Goal: Task Accomplishment & Management: Complete application form

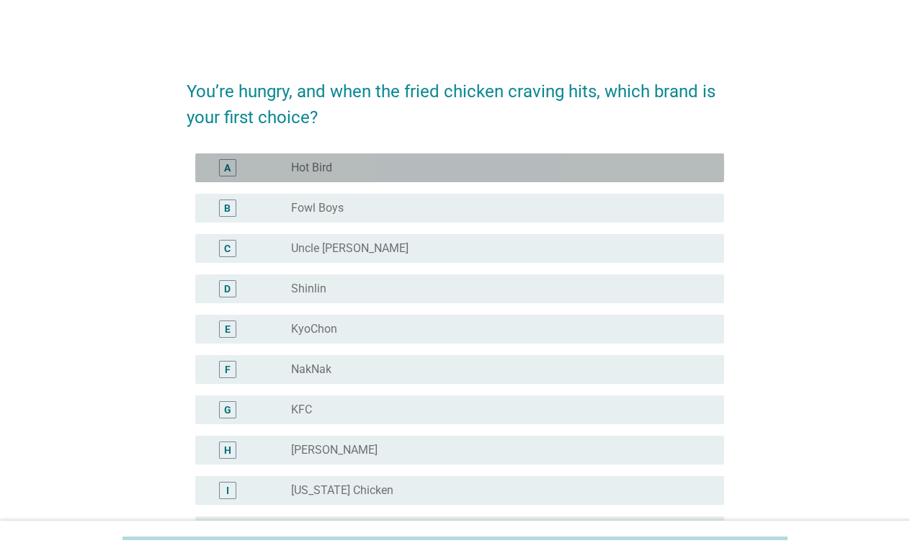
click at [364, 159] on div "radio_button_unchecked Hot Bird" at bounding box center [501, 167] width 421 height 17
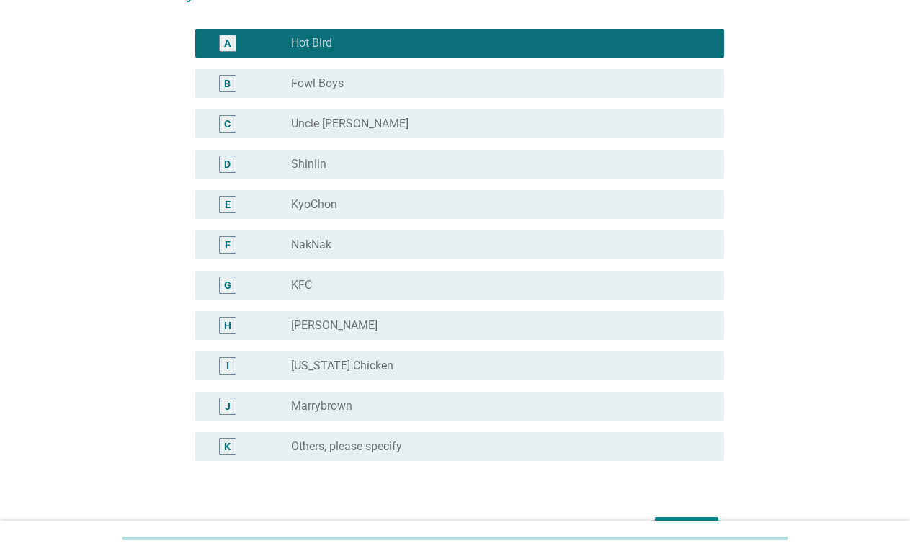
scroll to position [233, 0]
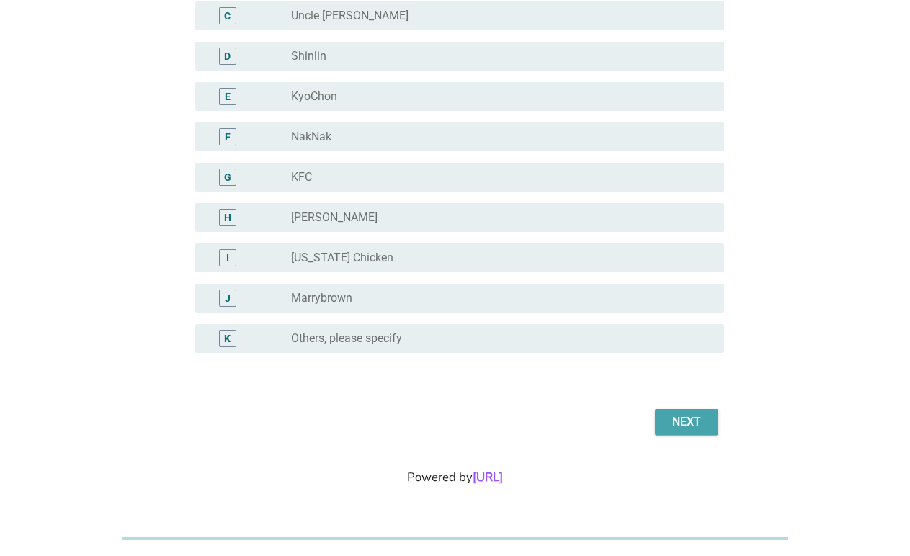
click at [670, 416] on div "Next" at bounding box center [686, 422] width 40 height 17
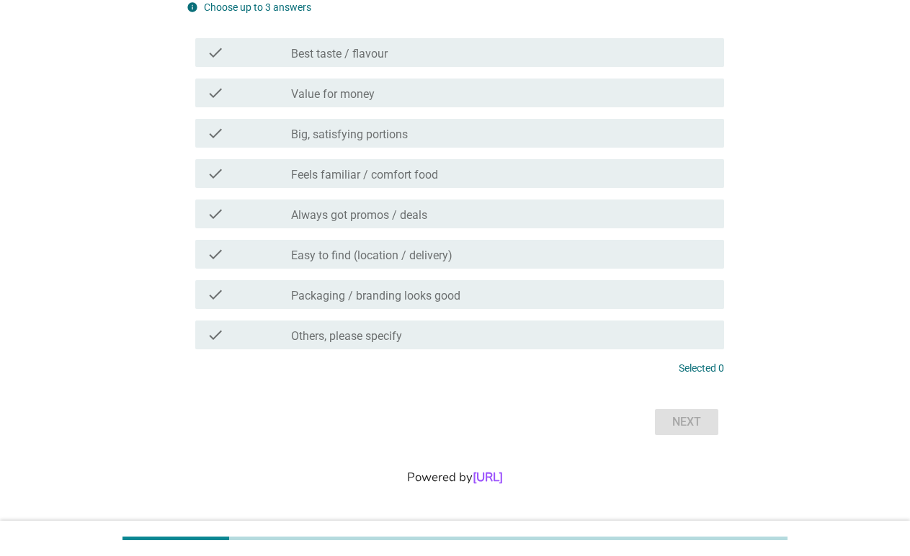
scroll to position [0, 0]
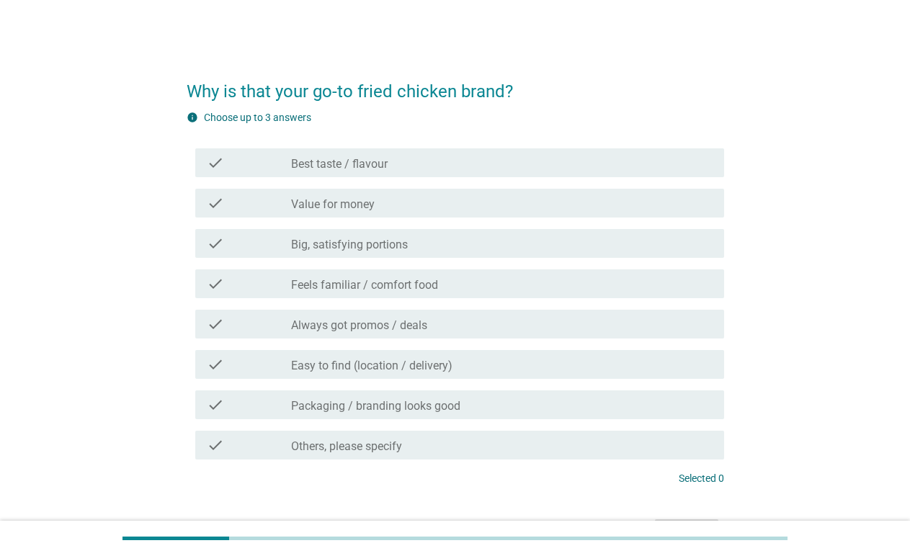
click at [478, 162] on div "check_box_outline_blank Best taste / flavour" at bounding box center [501, 162] width 421 height 17
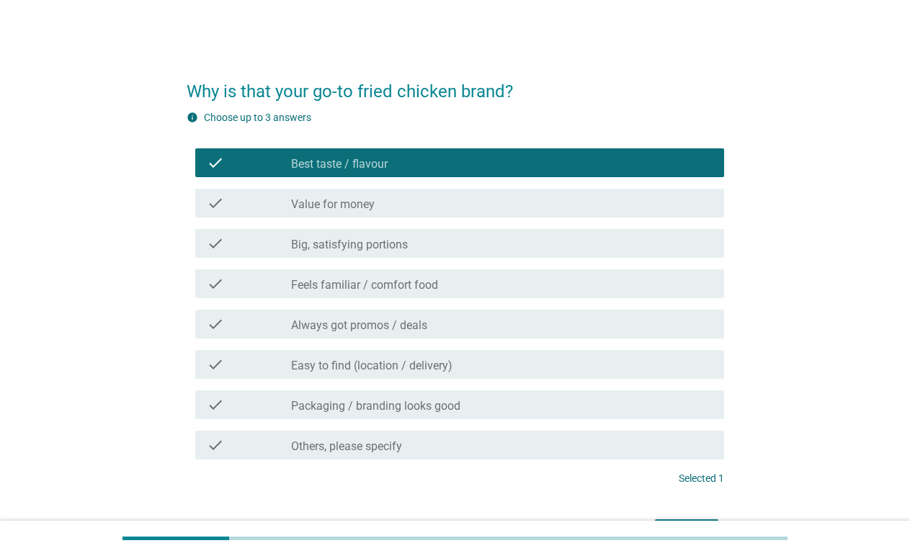
click at [465, 254] on div "check check_box_outline_blank Big, satisfying portions" at bounding box center [459, 243] width 529 height 29
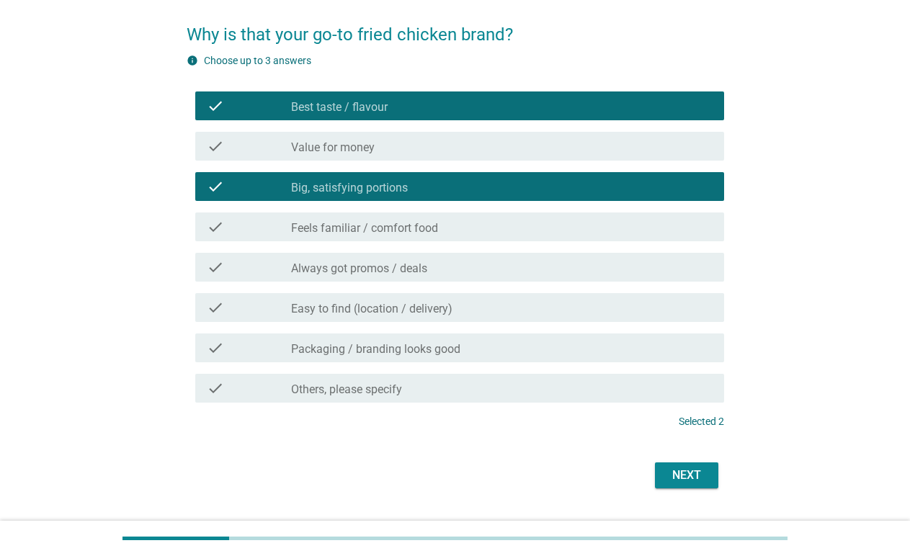
scroll to position [56, 0]
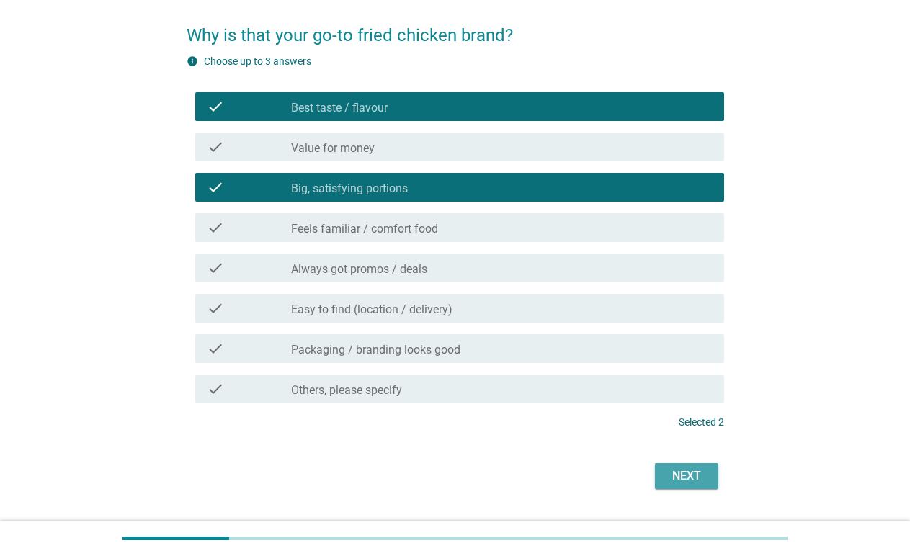
click at [675, 468] on div "Next" at bounding box center [686, 476] width 40 height 17
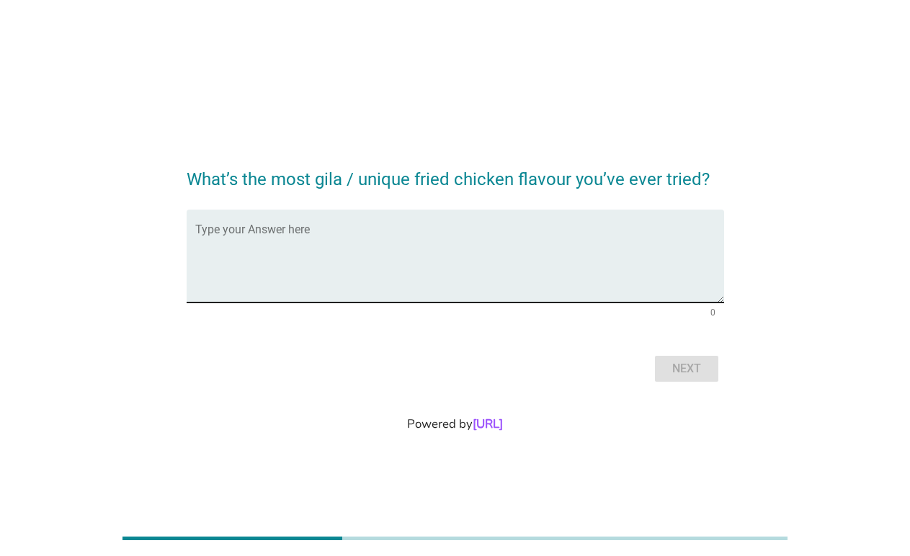
click at [507, 222] on div "Type your Answer here" at bounding box center [459, 256] width 529 height 93
type textarea "i"
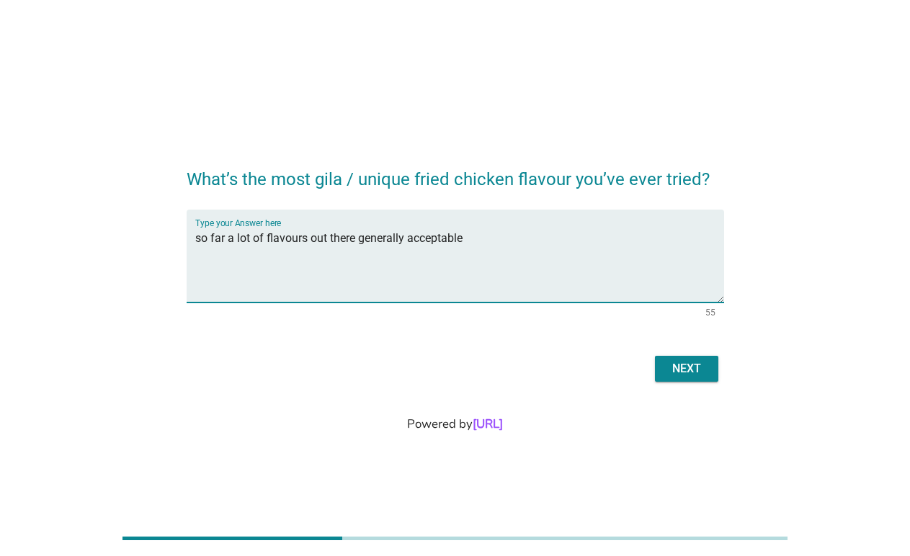
type textarea "so far a lot of flavours out there generally acceptable"
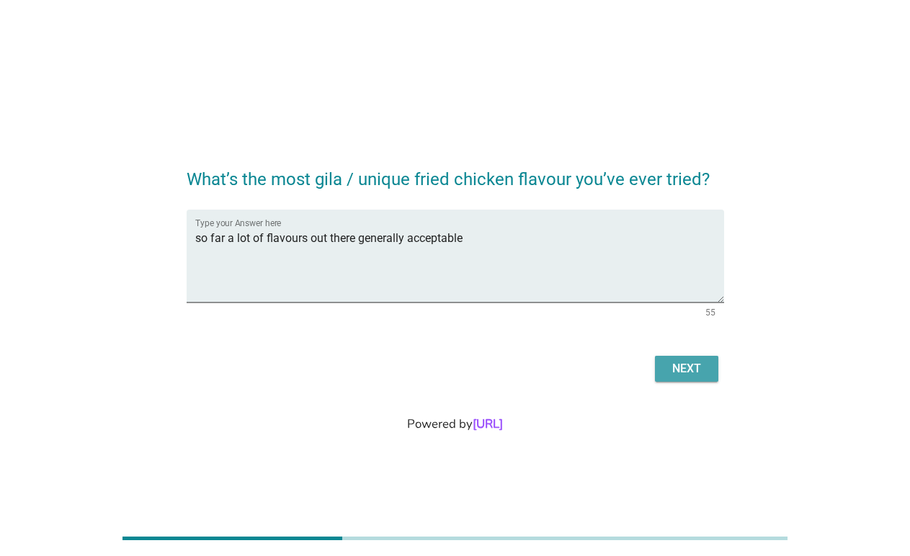
click at [675, 369] on div "Next" at bounding box center [686, 368] width 40 height 17
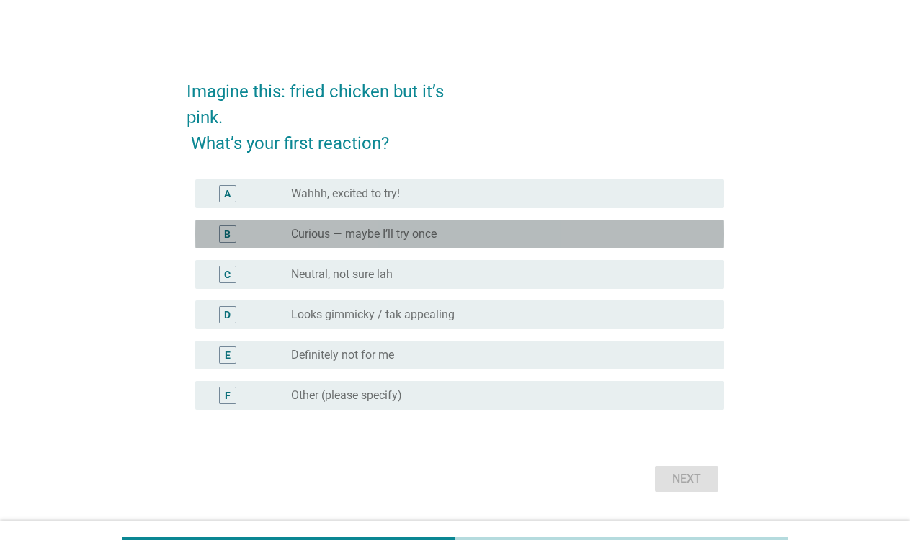
click at [536, 220] on div "B radio_button_unchecked Curious — maybe I’ll try once" at bounding box center [459, 234] width 529 height 29
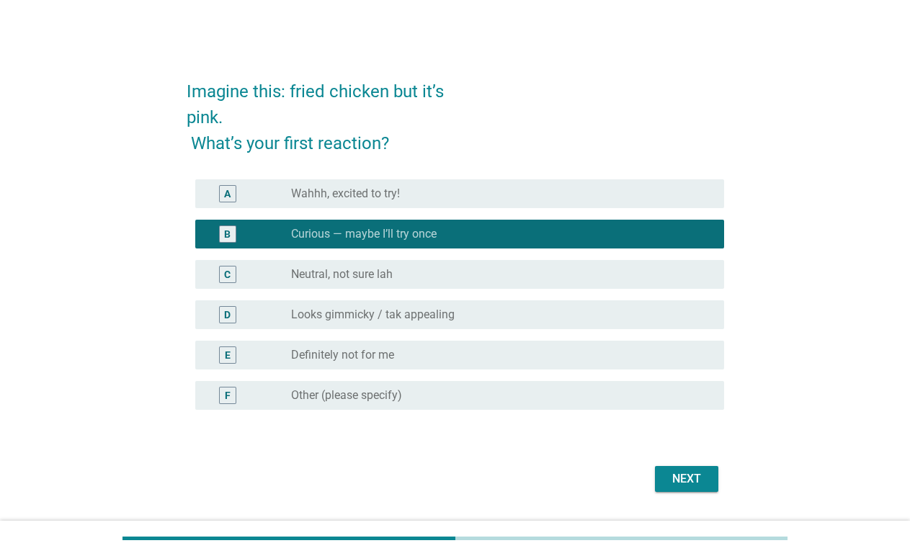
click at [669, 481] on div "Next" at bounding box center [686, 478] width 40 height 17
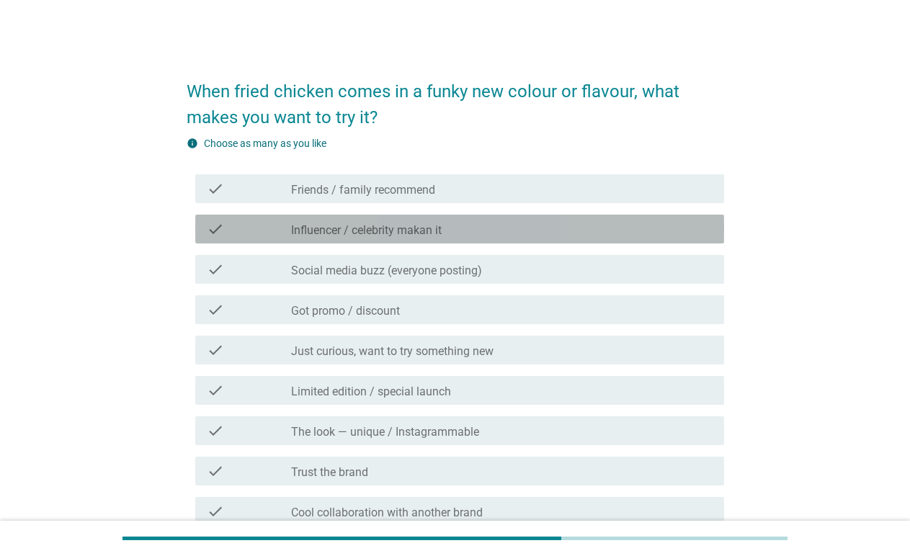
click at [466, 228] on div "check_box_outline_blank Influencer / celebrity makan it" at bounding box center [501, 228] width 421 height 17
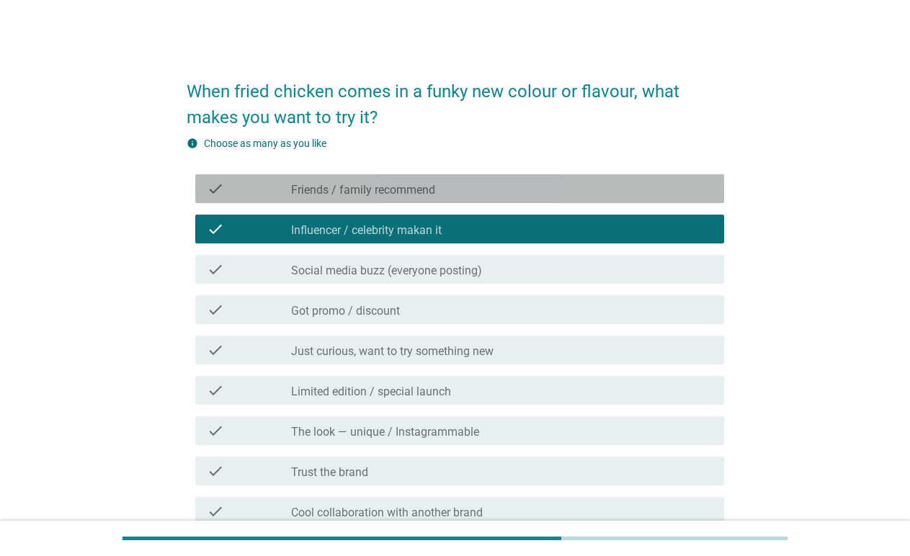
click at [481, 189] on div "check_box_outline_blank Friends / family recommend" at bounding box center [501, 188] width 421 height 17
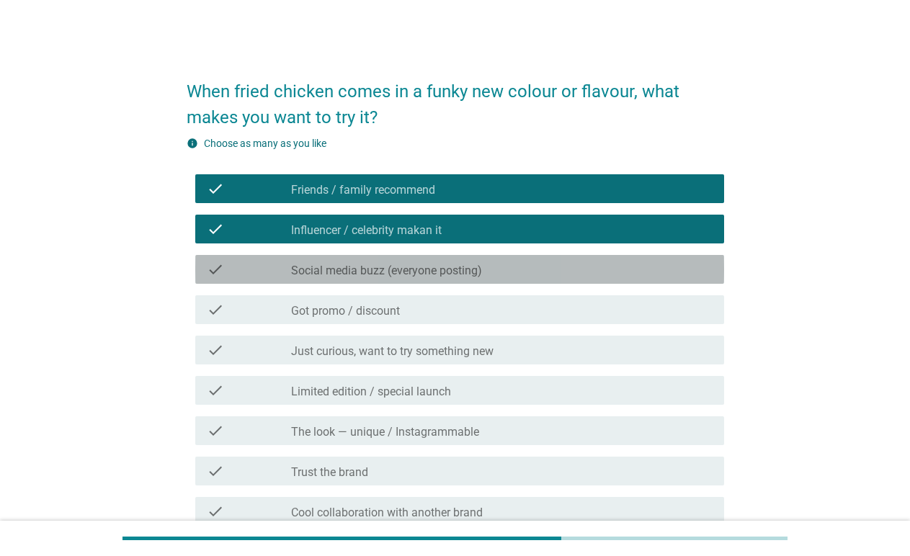
click at [481, 272] on label "Social media buzz (everyone posting)" at bounding box center [386, 271] width 191 height 14
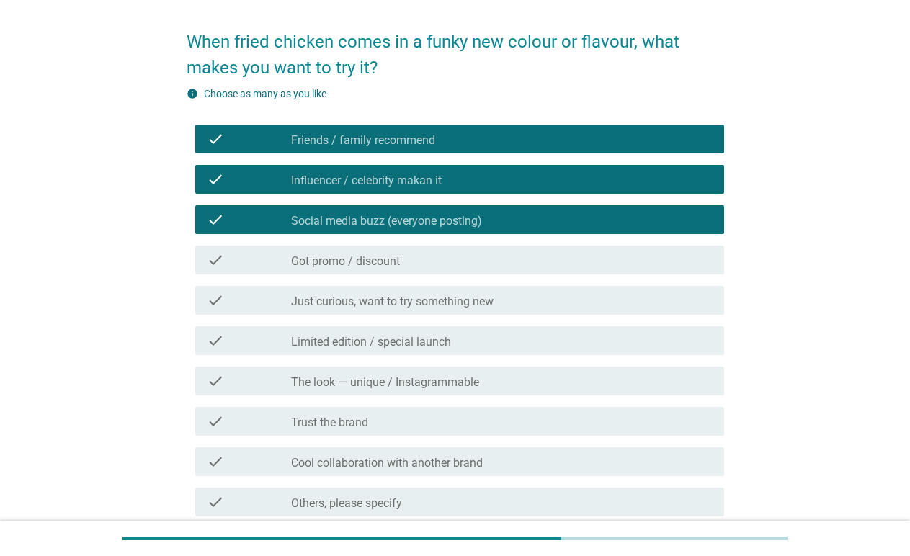
click at [481, 310] on div "check check_box_outline_blank Just curious, want to try something new" at bounding box center [459, 300] width 529 height 29
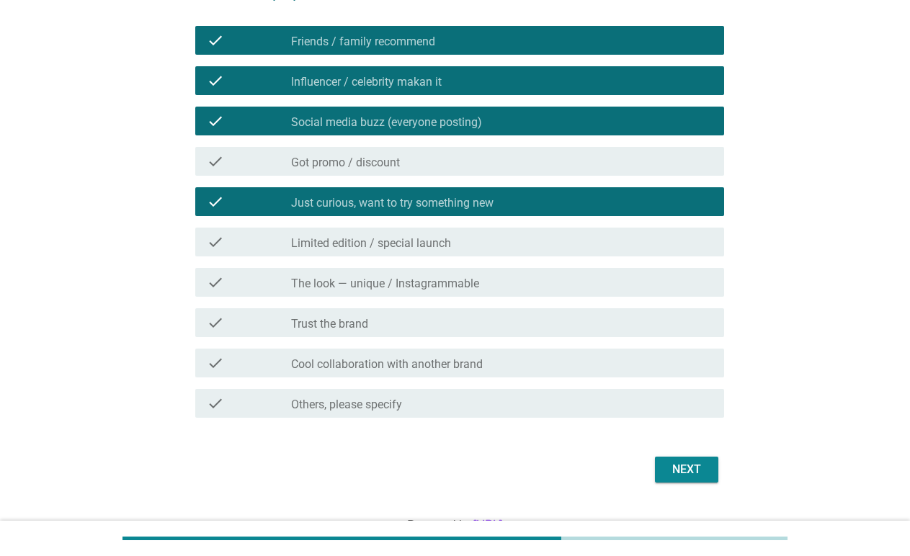
scroll to position [163, 0]
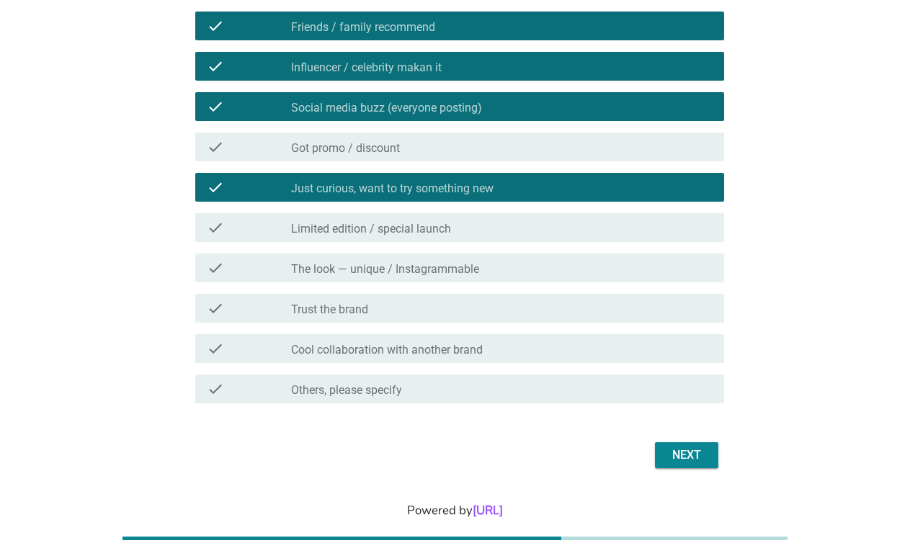
click at [483, 234] on div "check_box_outline_blank Limited edition / special launch" at bounding box center [501, 227] width 421 height 17
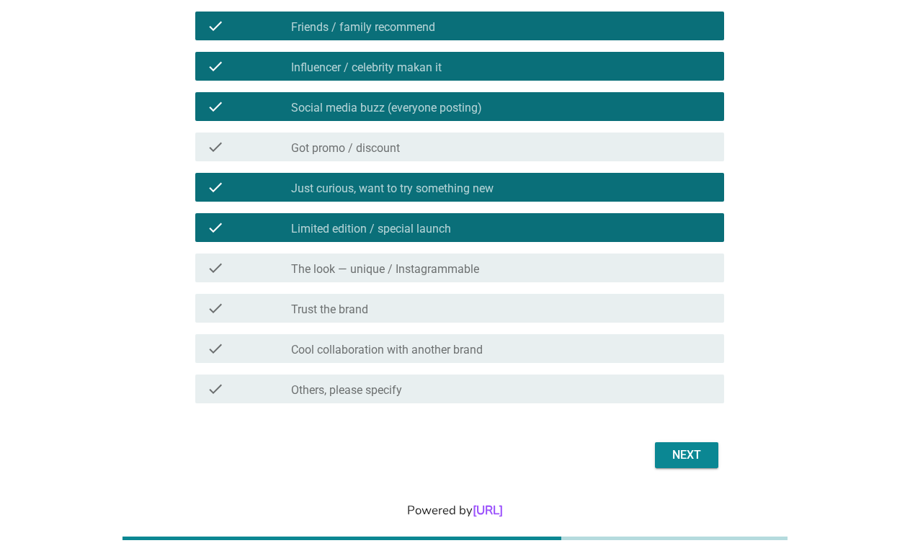
scroll to position [196, 0]
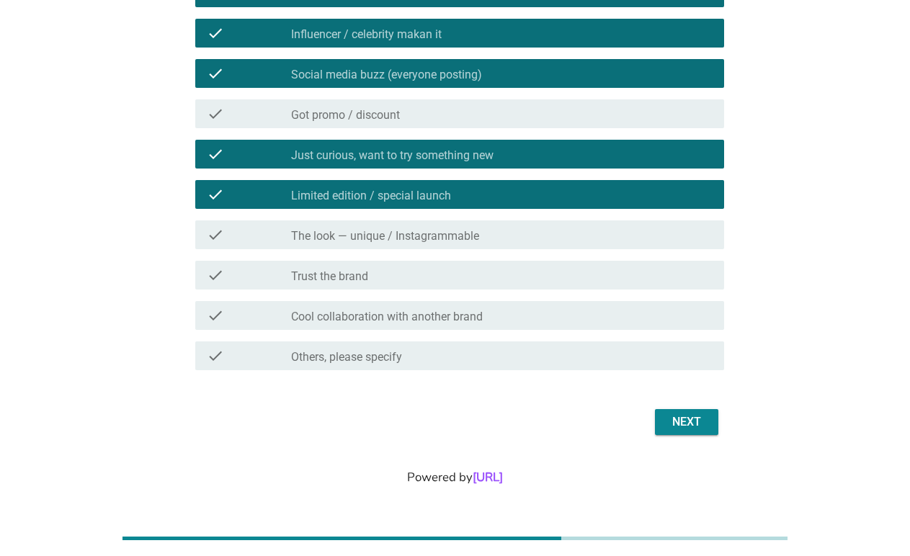
click at [512, 293] on div "check check_box_outline_blank Trust the brand" at bounding box center [455, 275] width 537 height 40
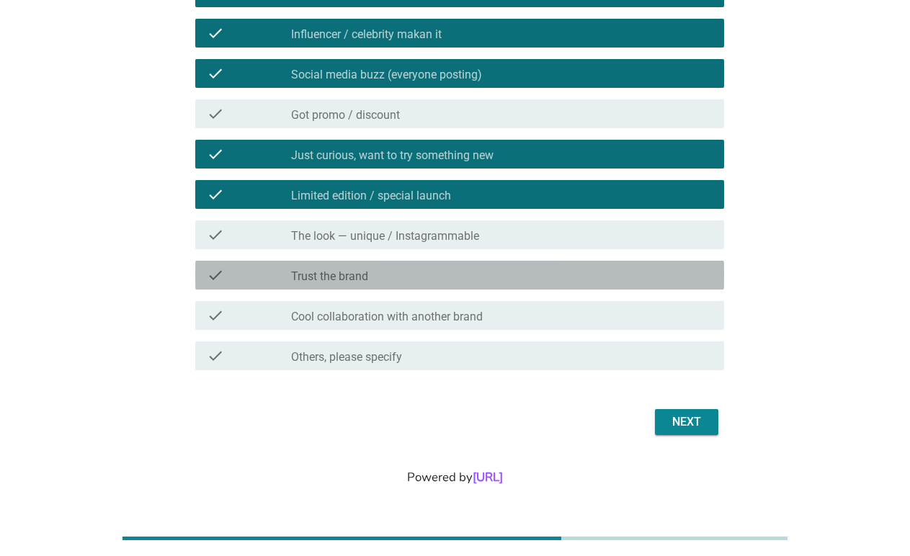
click at [512, 282] on div "check_box_outline_blank Trust the brand" at bounding box center [501, 275] width 421 height 17
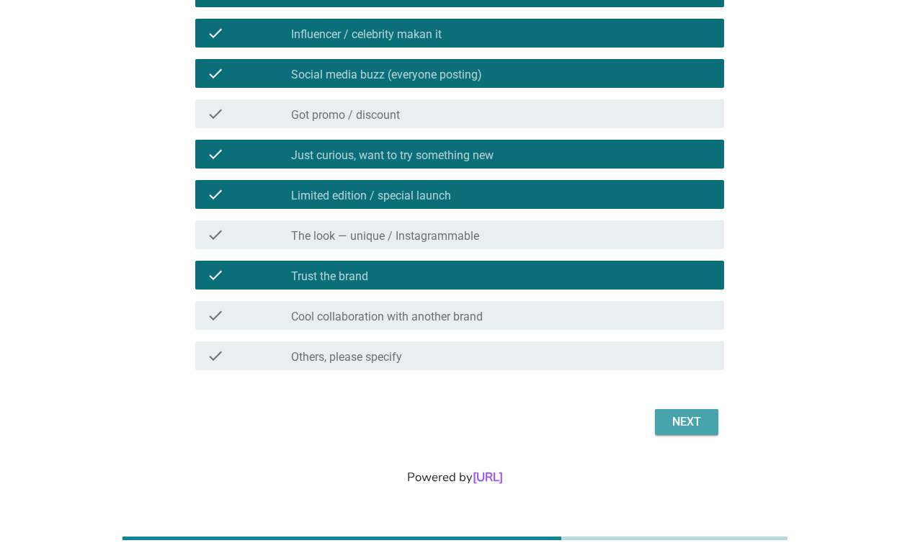
click at [679, 421] on div "Next" at bounding box center [686, 422] width 40 height 17
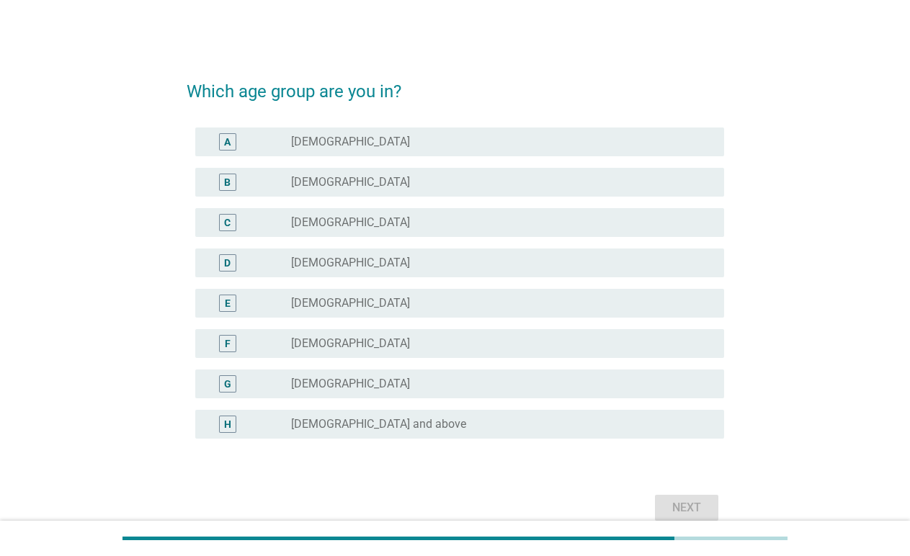
click at [502, 253] on div "D radio_button_unchecked [DEMOGRAPHIC_DATA]" at bounding box center [459, 263] width 529 height 29
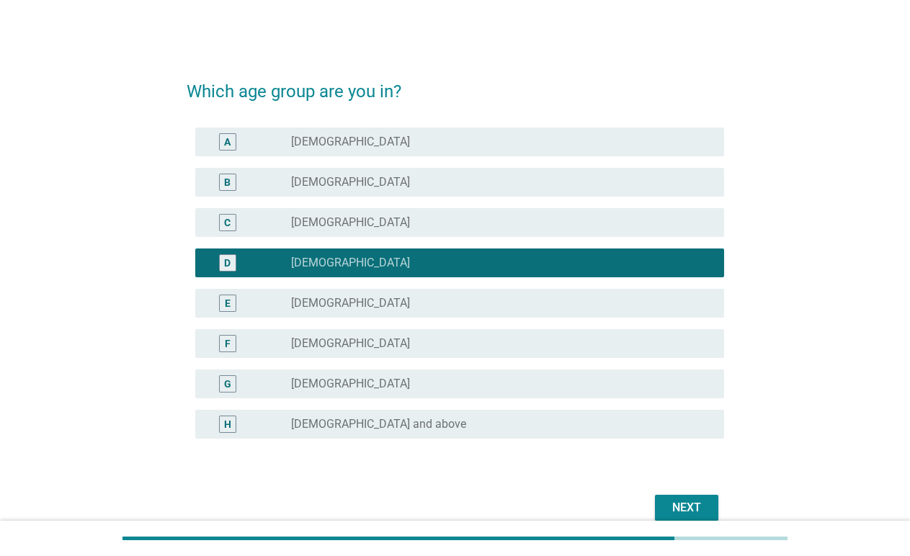
click at [674, 504] on div "Next" at bounding box center [686, 507] width 40 height 17
